Goal: Task Accomplishment & Management: Manage account settings

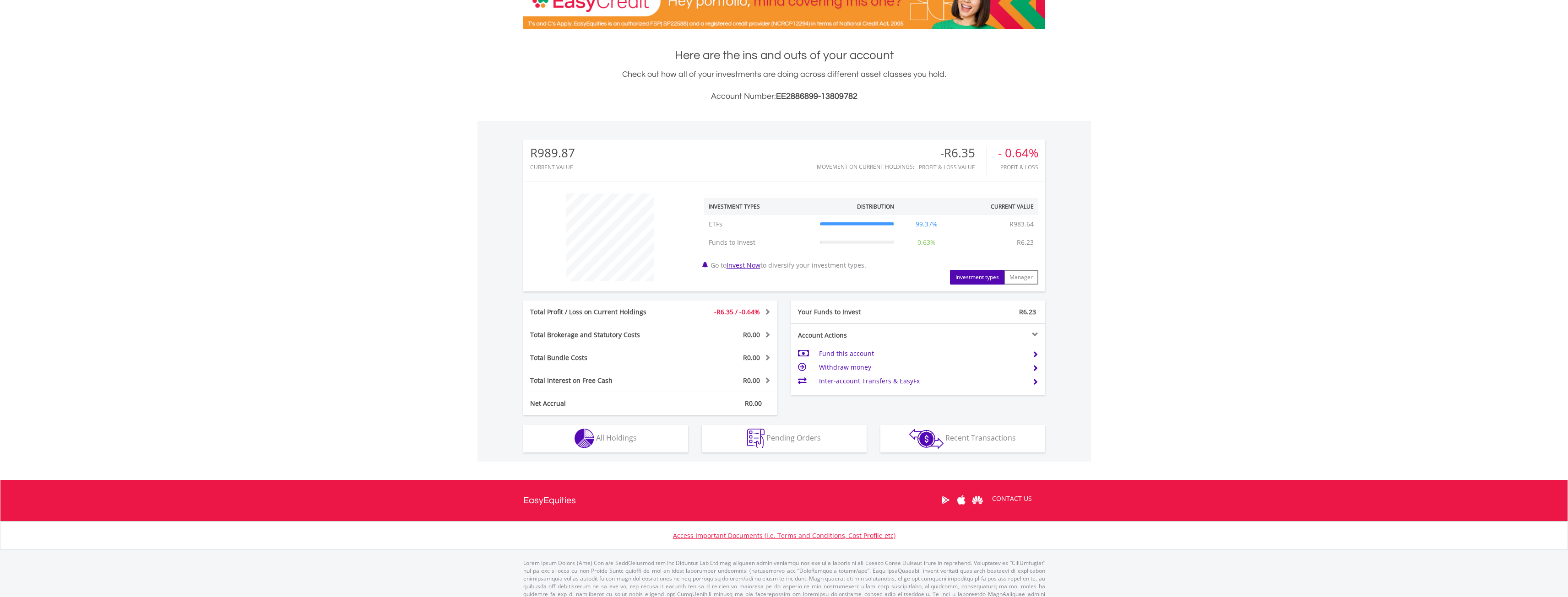
scroll to position [177, 0]
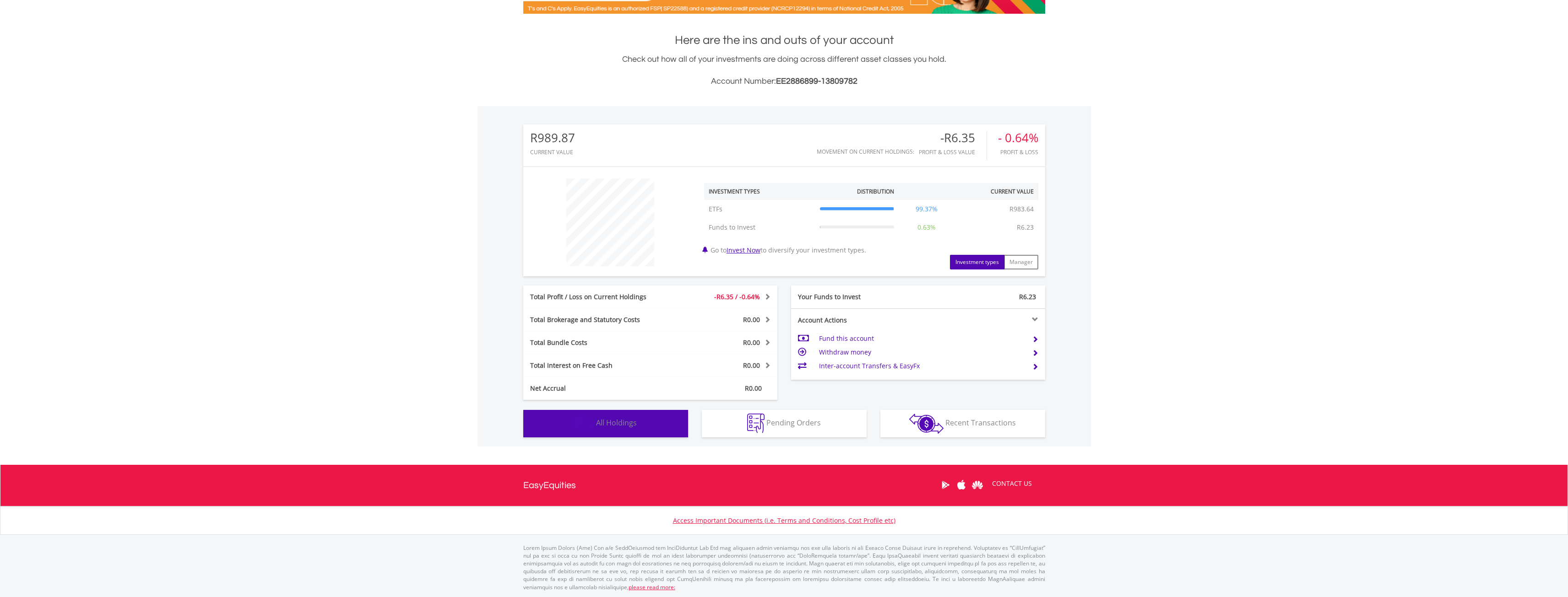
click at [610, 432] on button "Holdings All Holdings" at bounding box center [605, 424] width 165 height 27
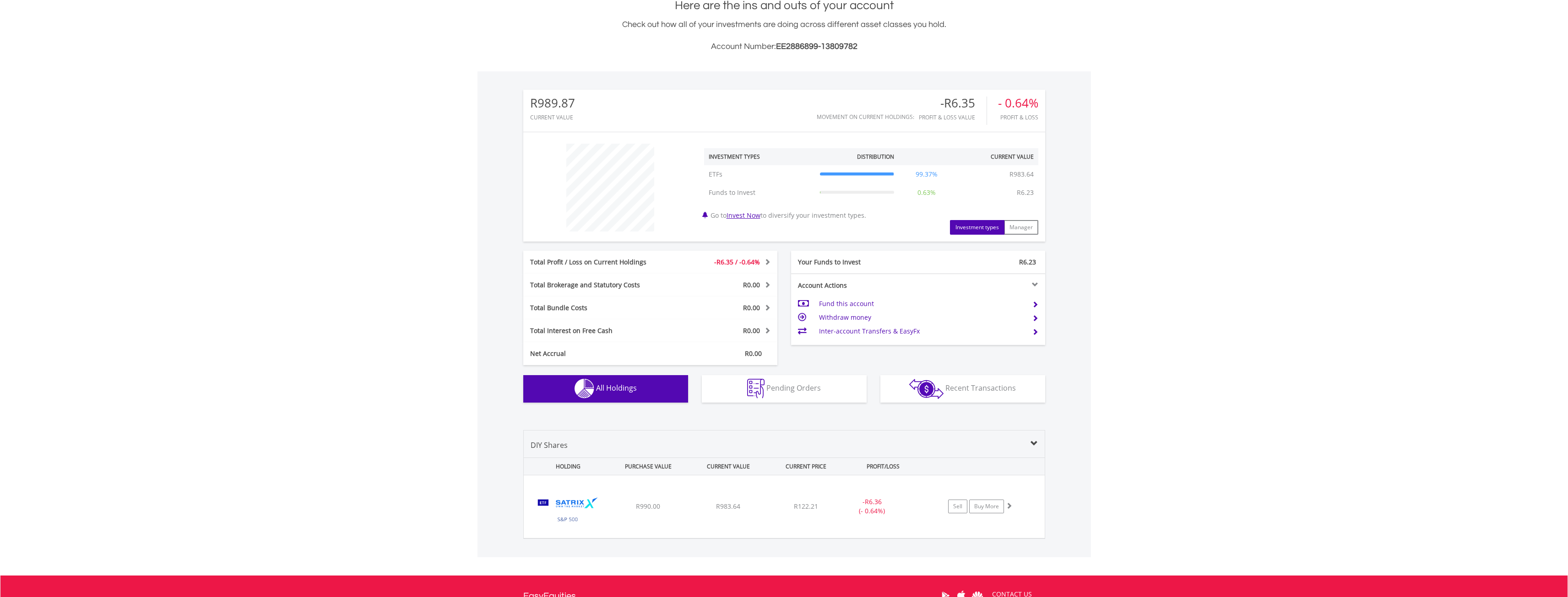
scroll to position [322, 0]
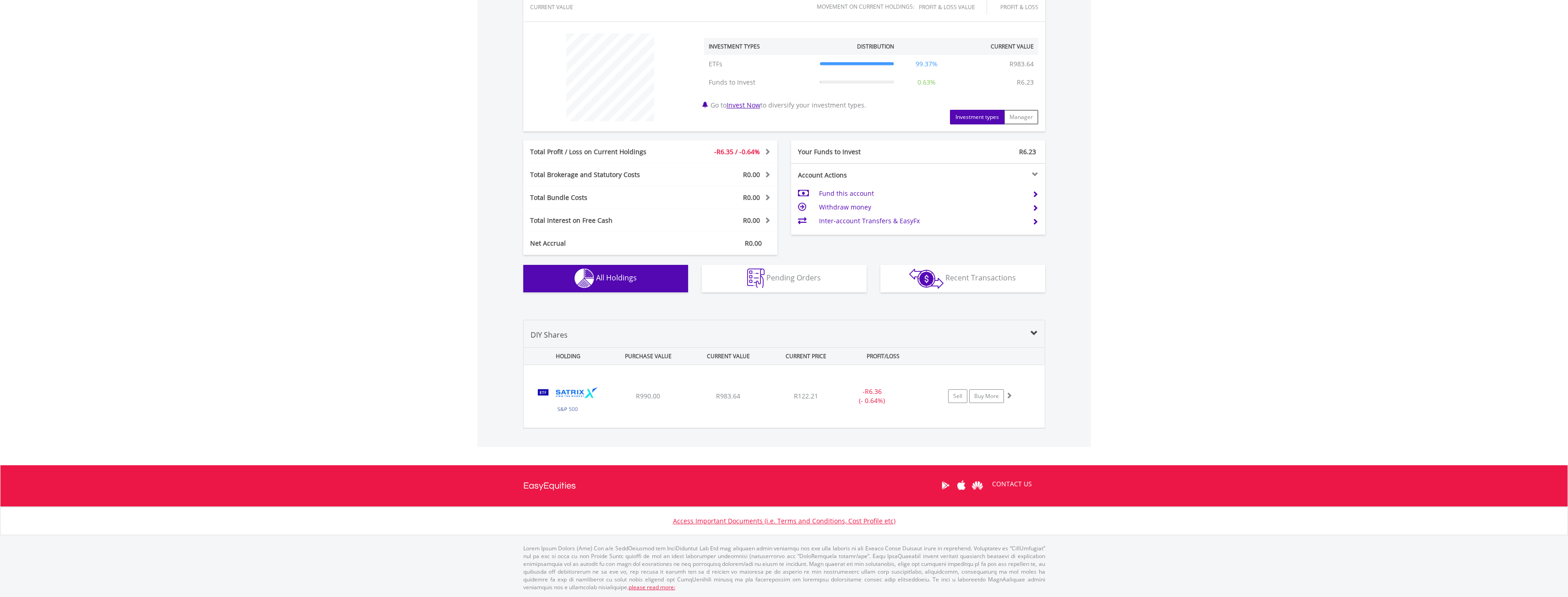
click at [829, 322] on div "DIY Shares HOLDING PURCHASE VALUE CURRENT VALUE CURRENT PRICE PROFIT/LOSS ﻿ Sat…" at bounding box center [784, 375] width 522 height 109
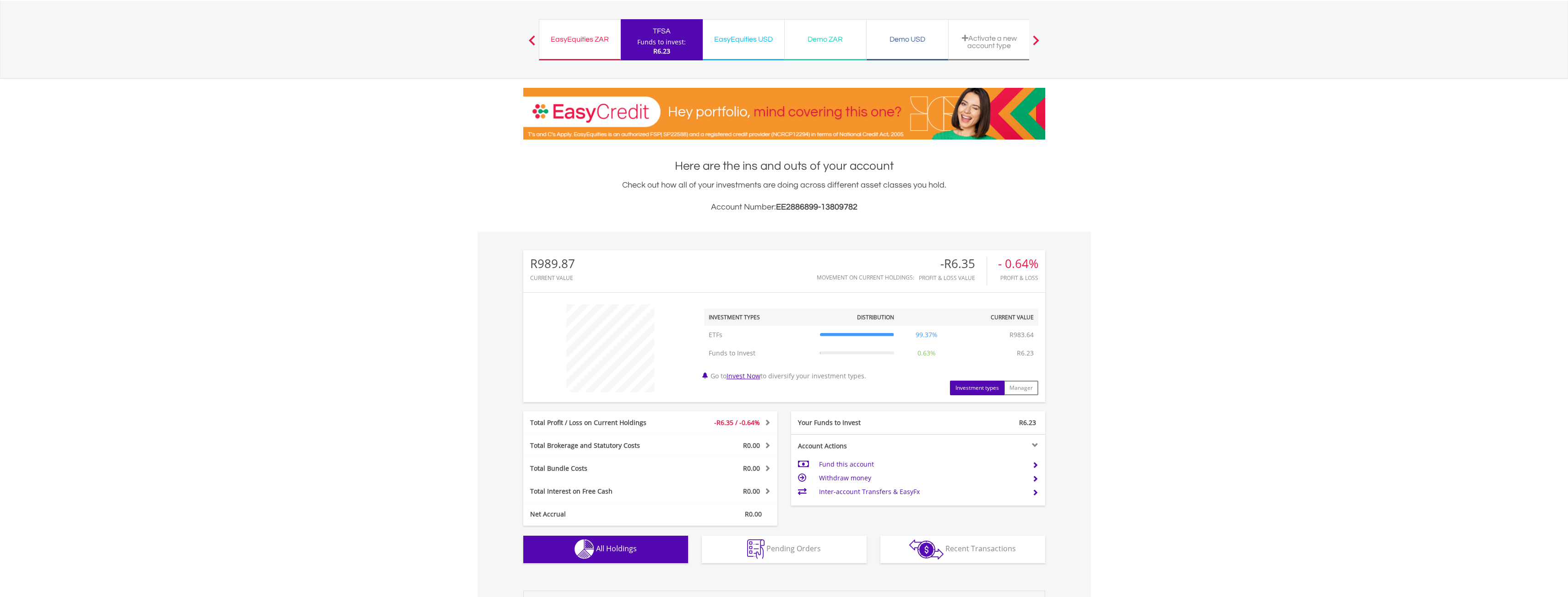
scroll to position [52, 0]
click at [1020, 389] on button "Manager" at bounding box center [1021, 387] width 35 height 15
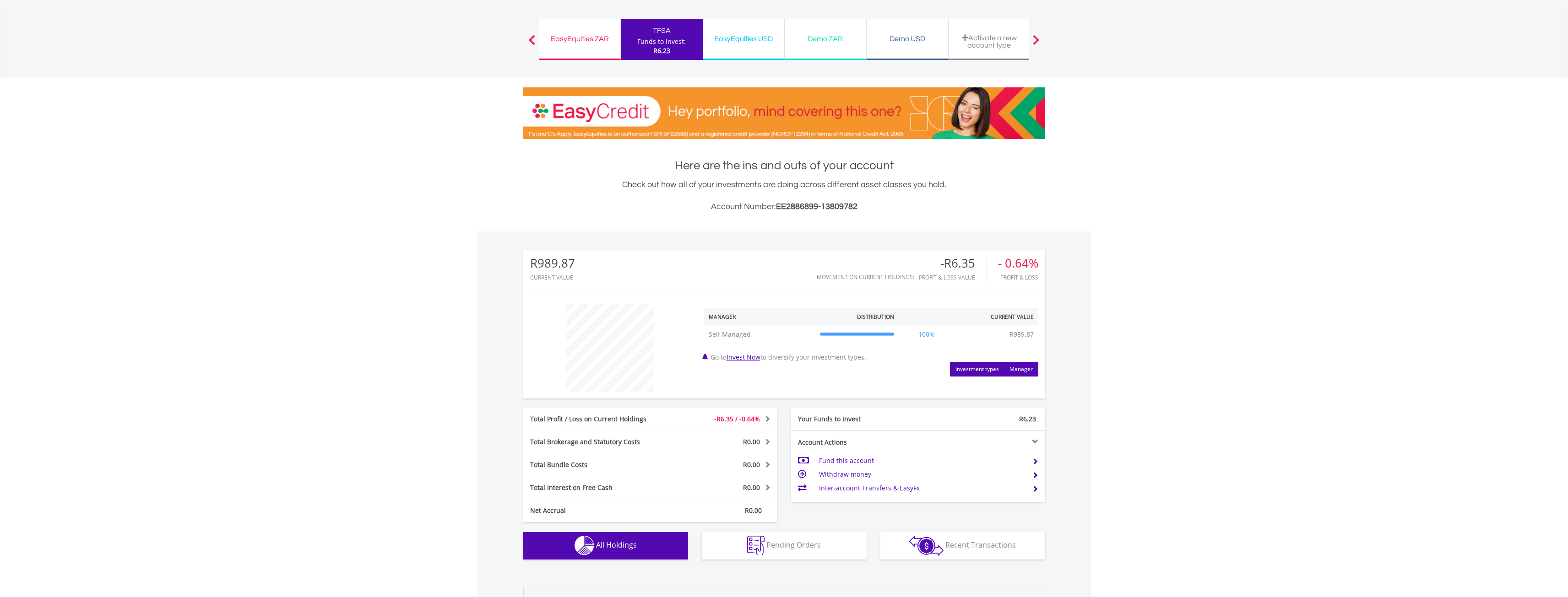
click at [969, 376] on button "Investment types" at bounding box center [977, 370] width 55 height 15
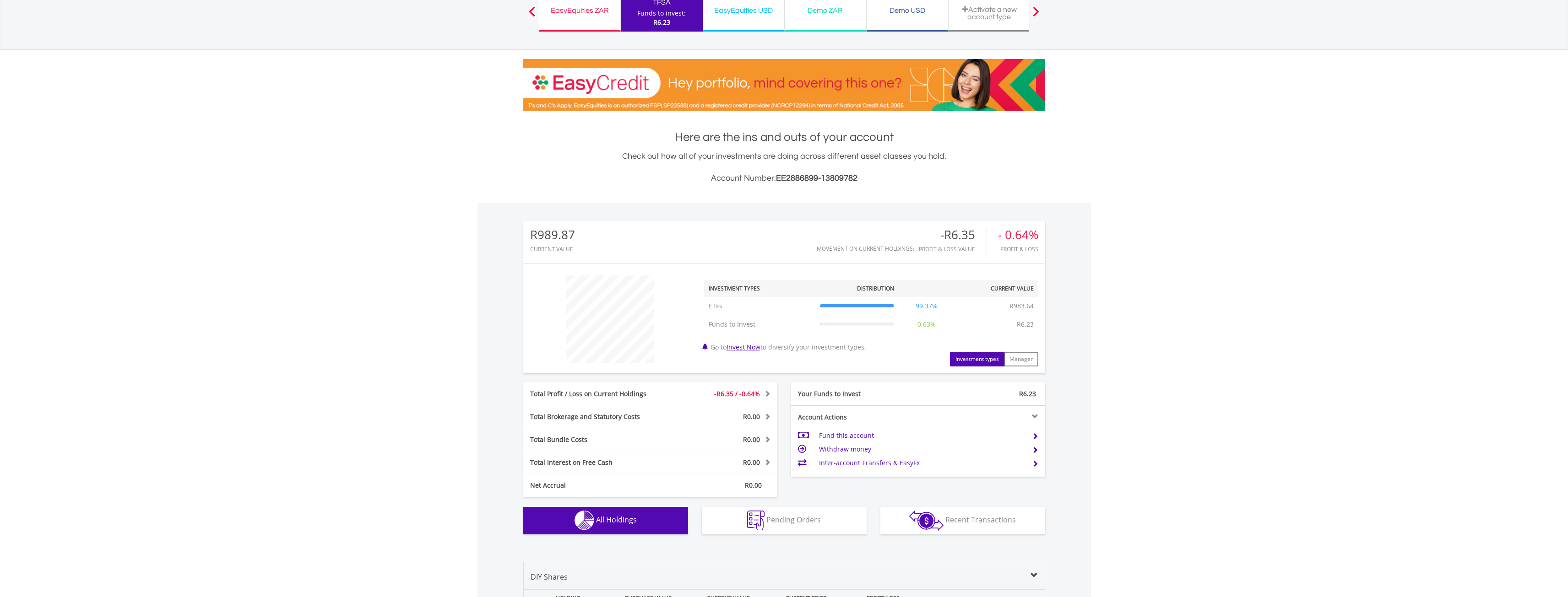
scroll to position [0, 0]
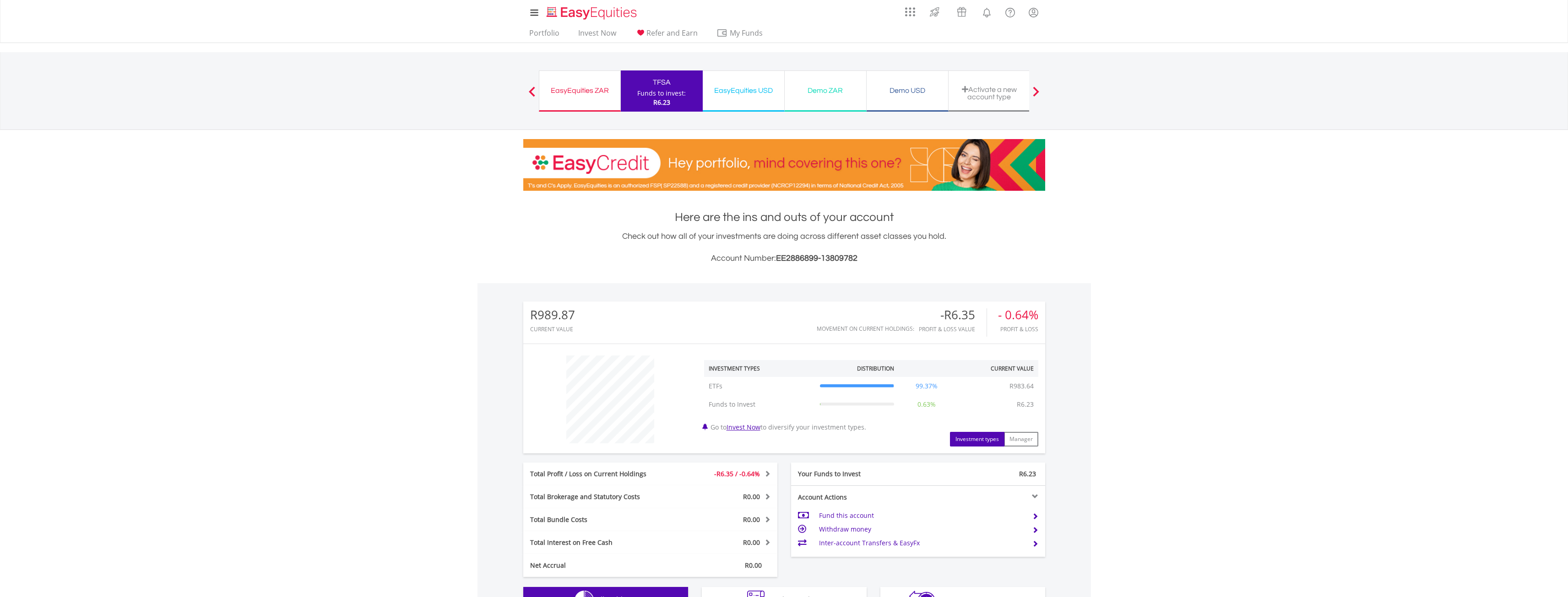
click at [590, 94] on div "EasyEquities ZAR" at bounding box center [580, 90] width 70 height 13
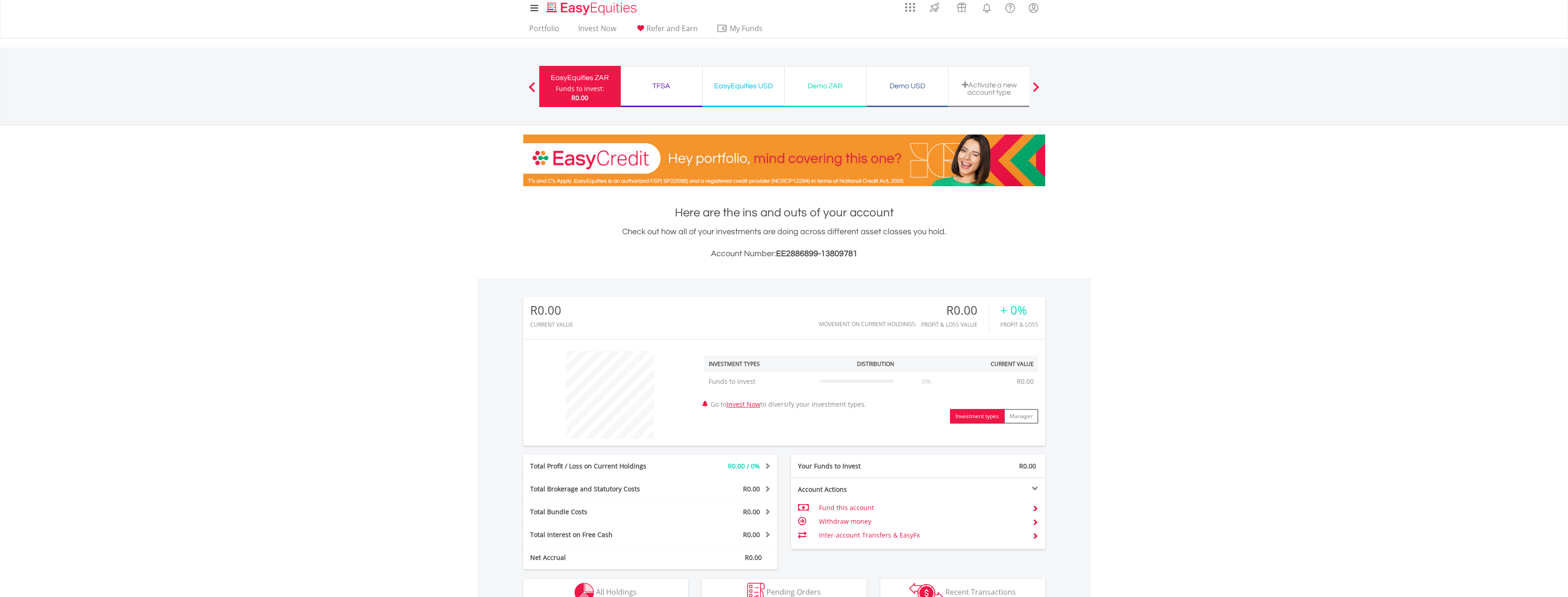
scroll to position [173, 0]
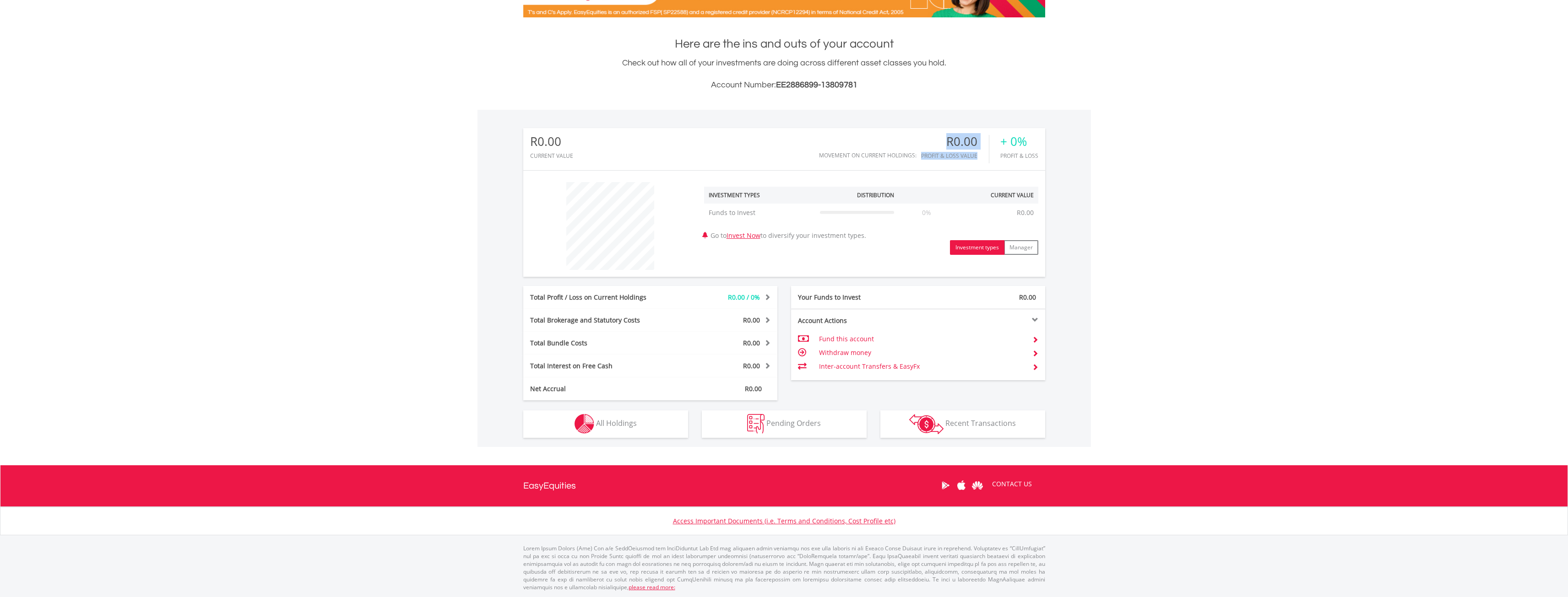
drag, startPoint x: 946, startPoint y: 142, endPoint x: 983, endPoint y: 149, distance: 37.7
click at [983, 149] on div "R0.00 Profit & Loss Value" at bounding box center [955, 149] width 68 height 28
click at [982, 149] on div "R0.00 Profit & Loss Value" at bounding box center [955, 149] width 68 height 28
click at [926, 130] on div "R0.00 CURRENT VALUE Movement on Current Holdings: R0.00 Profit & Loss Value + 0…" at bounding box center [784, 149] width 522 height 42
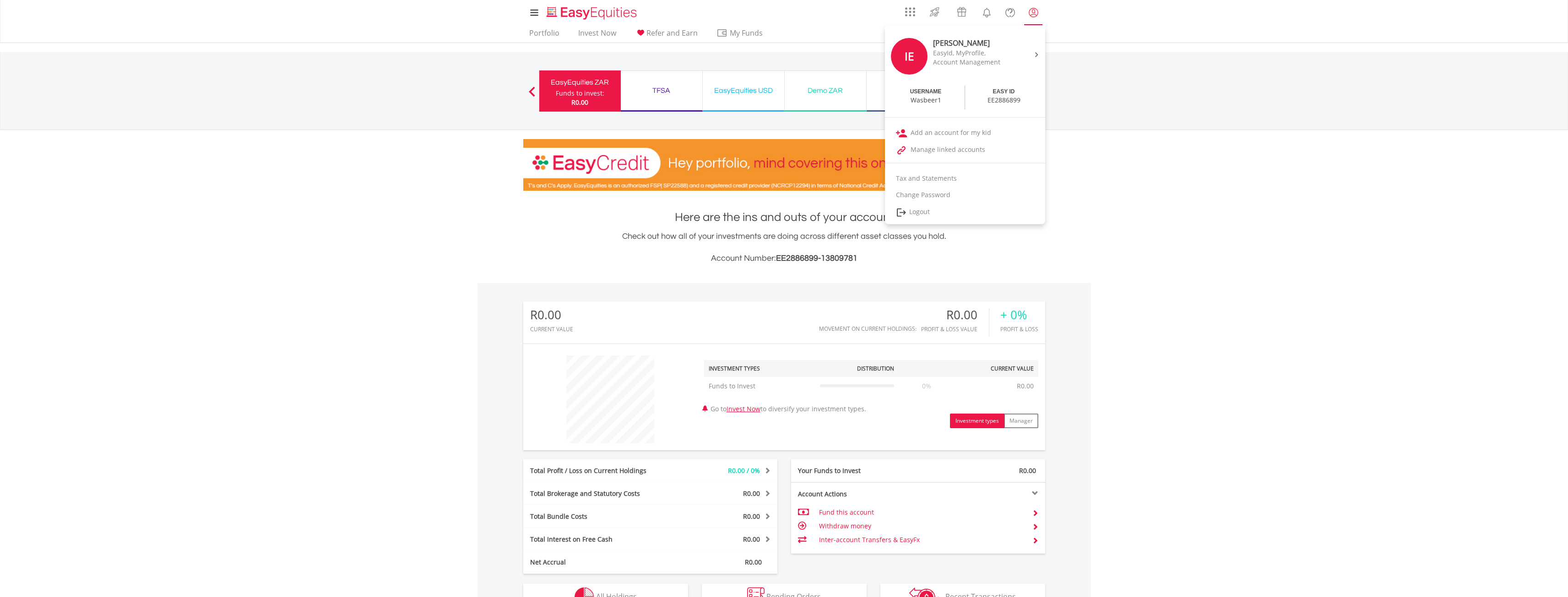
click at [1042, 4] on link "My Profile" at bounding box center [1034, 12] width 24 height 20
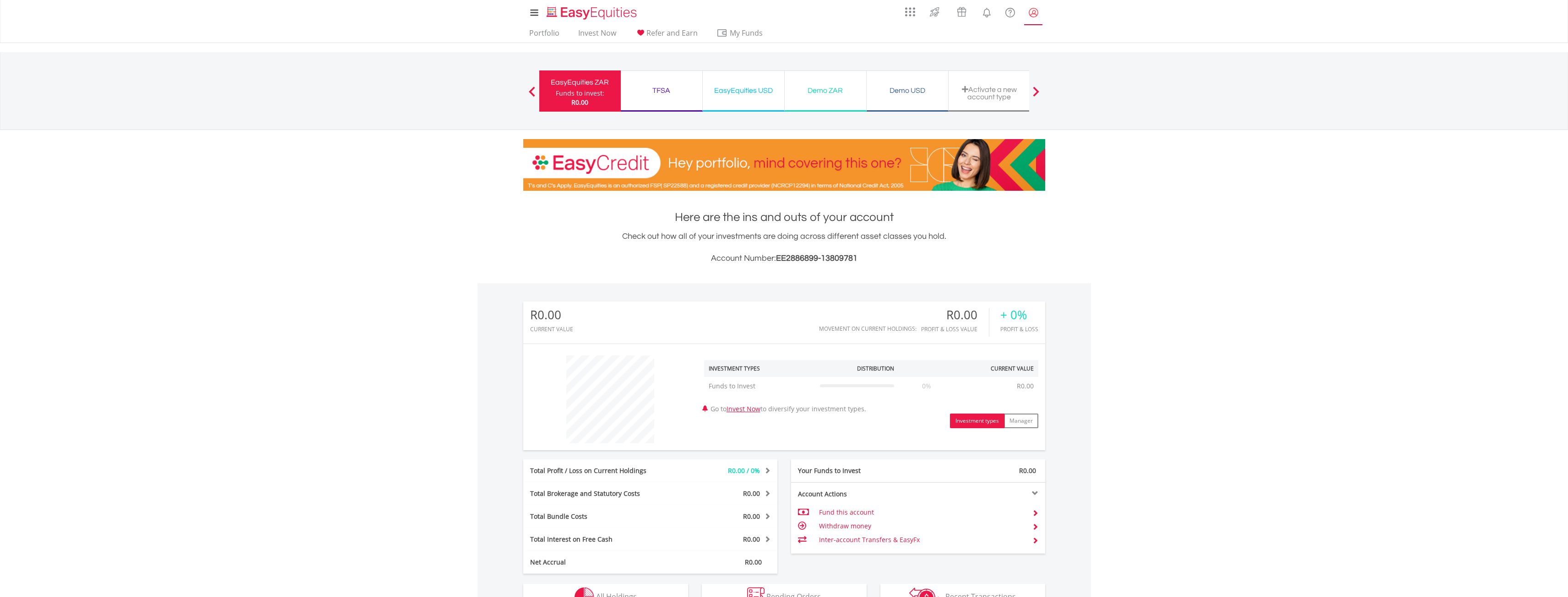
click at [1035, 13] on lord-icon "My Profile" at bounding box center [1034, 13] width 12 height 12
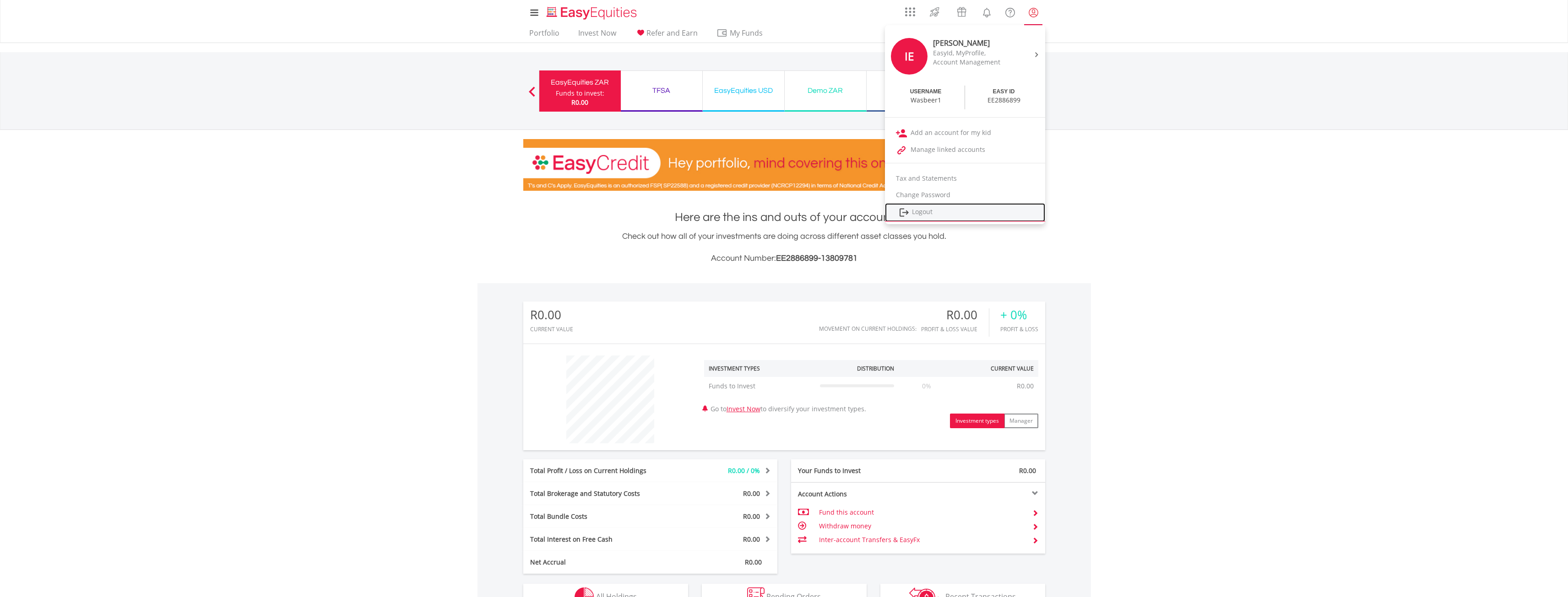
click at [934, 209] on link "Logout" at bounding box center [965, 212] width 160 height 18
